Goal: Use online tool/utility

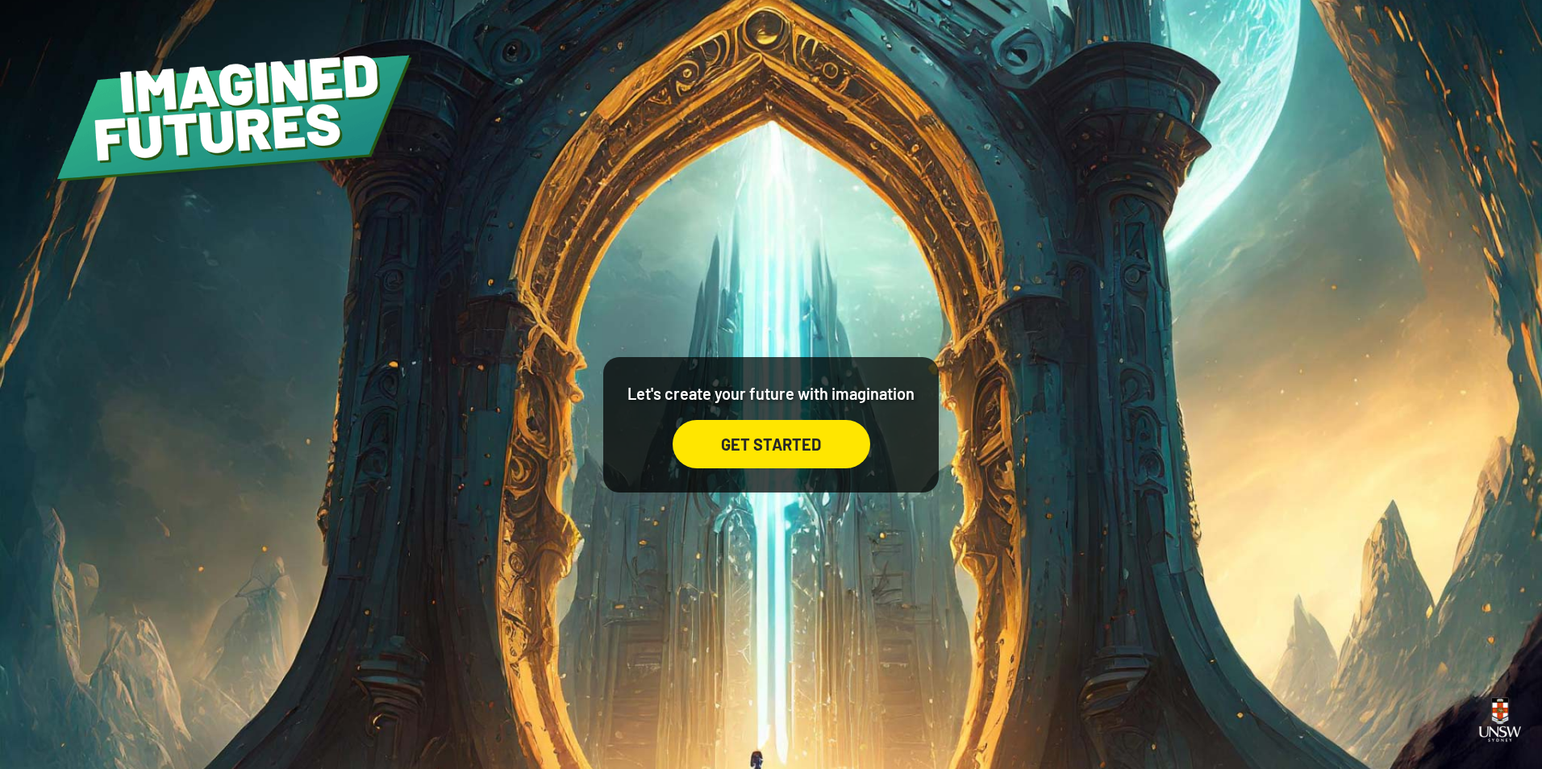
click at [804, 441] on div "GET STARTED" at bounding box center [771, 444] width 198 height 48
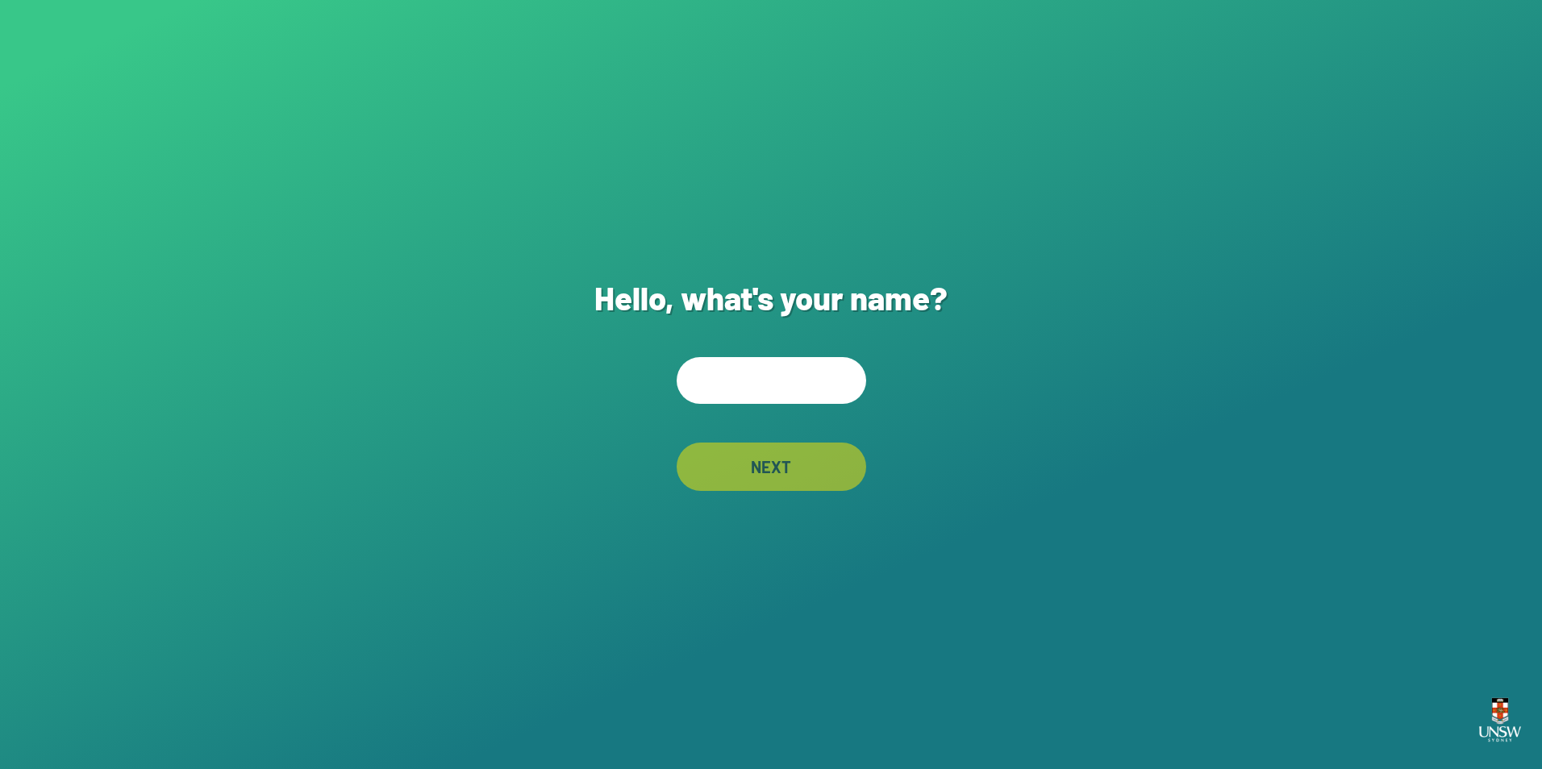
click at [787, 393] on input "text" at bounding box center [770, 380] width 189 height 47
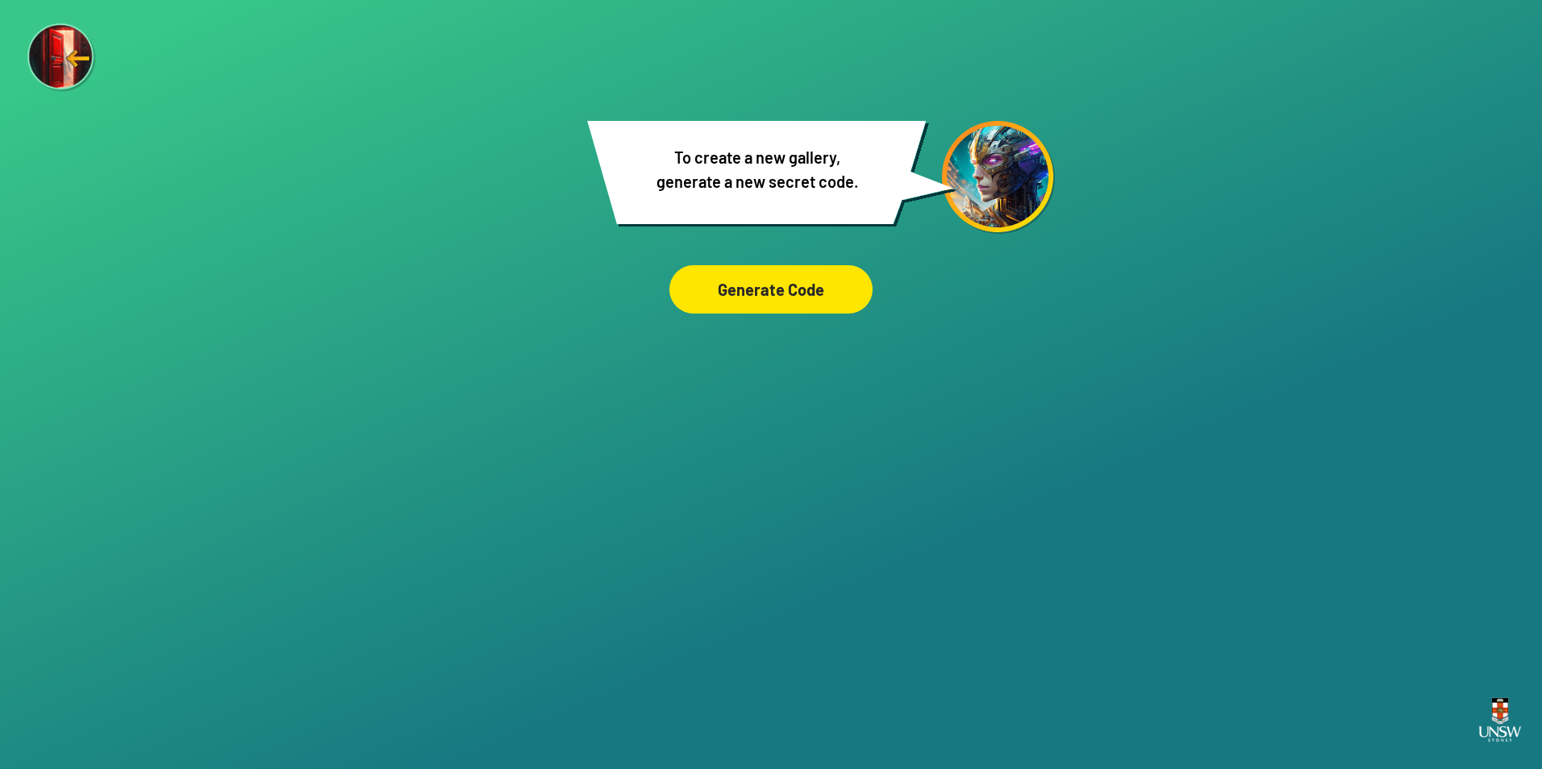
click at [800, 273] on div "Generate Code" at bounding box center [770, 289] width 203 height 48
